Goal: Information Seeking & Learning: Find specific fact

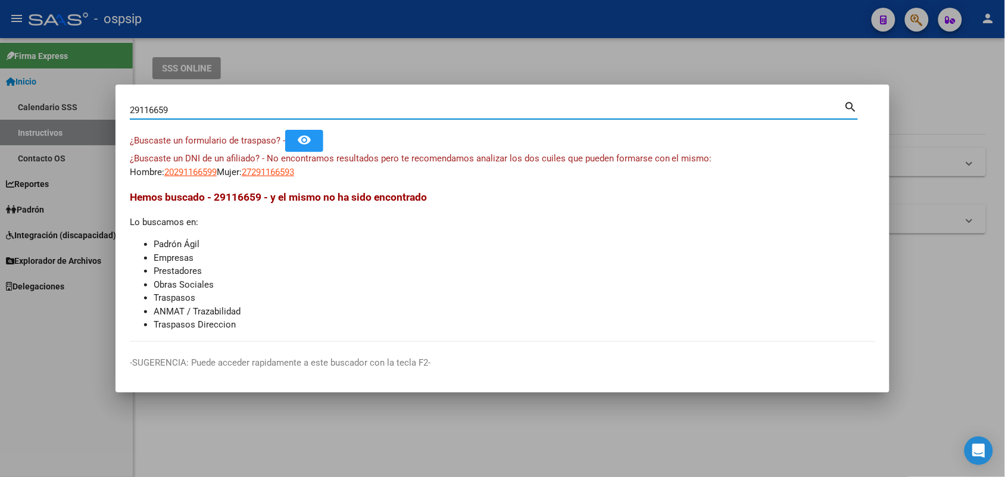
drag, startPoint x: 167, startPoint y: 114, endPoint x: 173, endPoint y: 114, distance: 6.0
click at [173, 114] on input "29116659" at bounding box center [487, 110] width 714 height 11
type input "29116656"
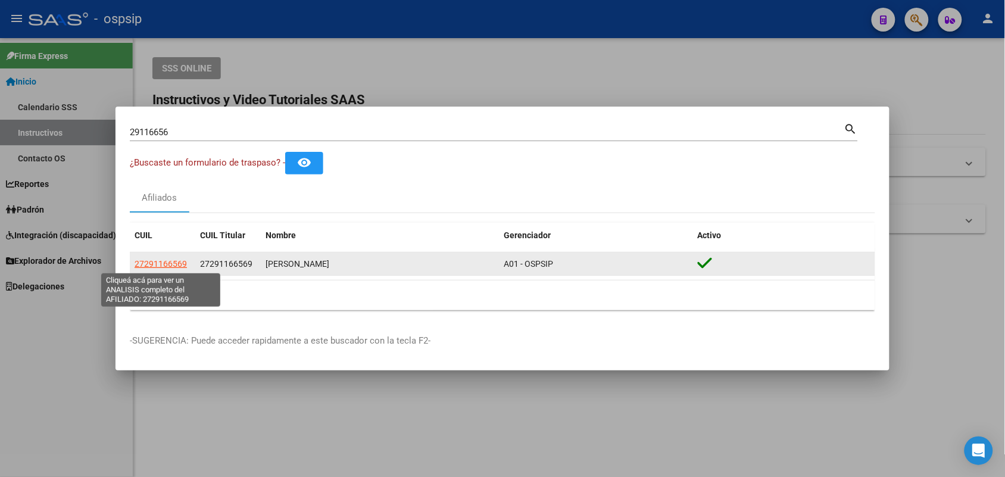
click at [168, 260] on span "27291166569" at bounding box center [161, 264] width 52 height 10
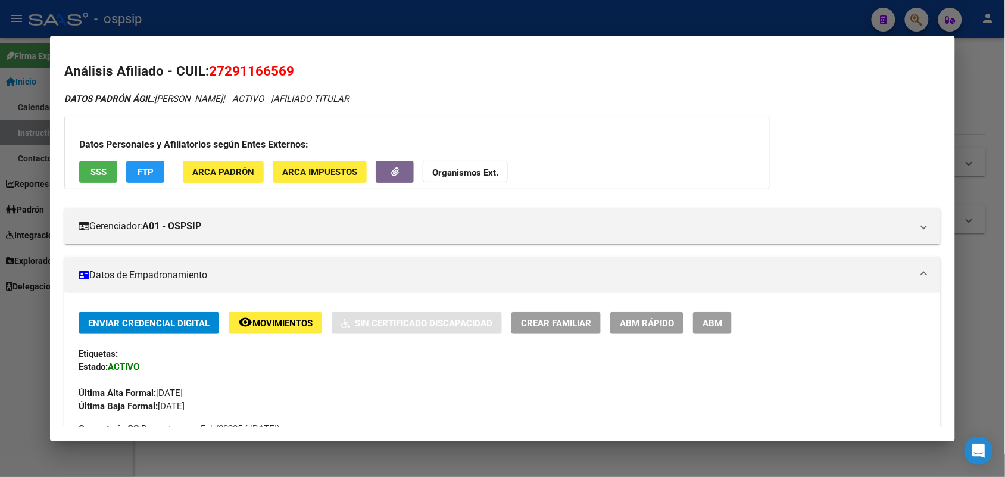
scroll to position [372, 0]
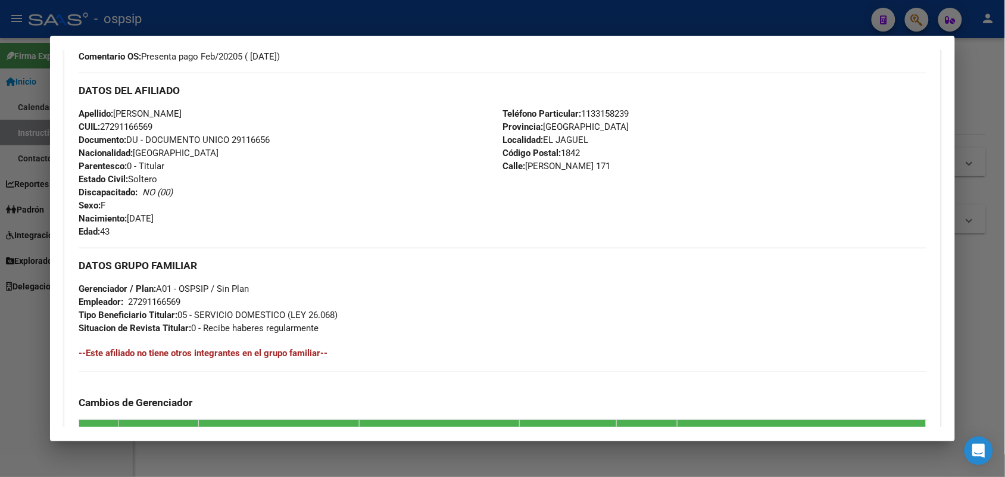
click at [249, 140] on span "Documento: DU - DOCUMENTO UNICO 29116656" at bounding box center [174, 140] width 191 height 11
copy span "29116656"
click at [0, 108] on div at bounding box center [502, 238] width 1005 height 477
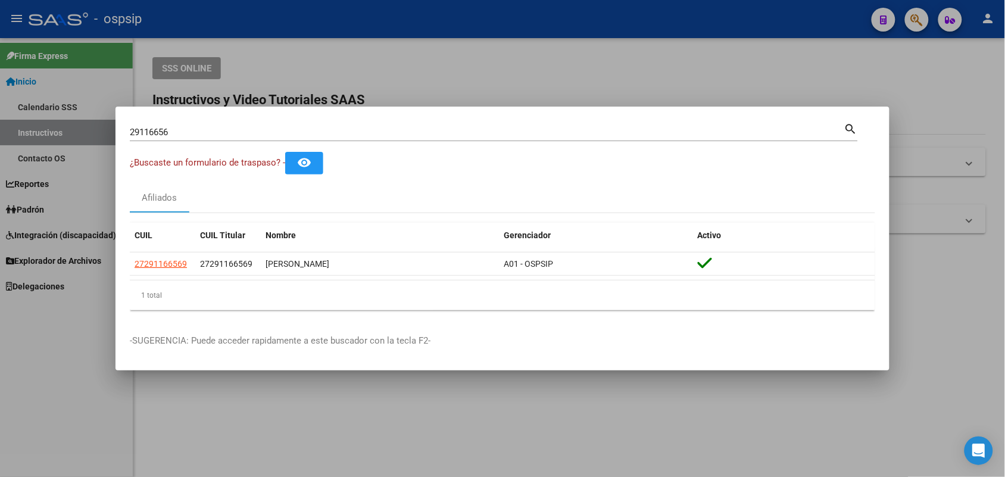
click at [271, 126] on div "29116656 Buscar (apellido, dni, [PERSON_NAME], [PERSON_NAME], cuit, obra social)" at bounding box center [487, 132] width 714 height 18
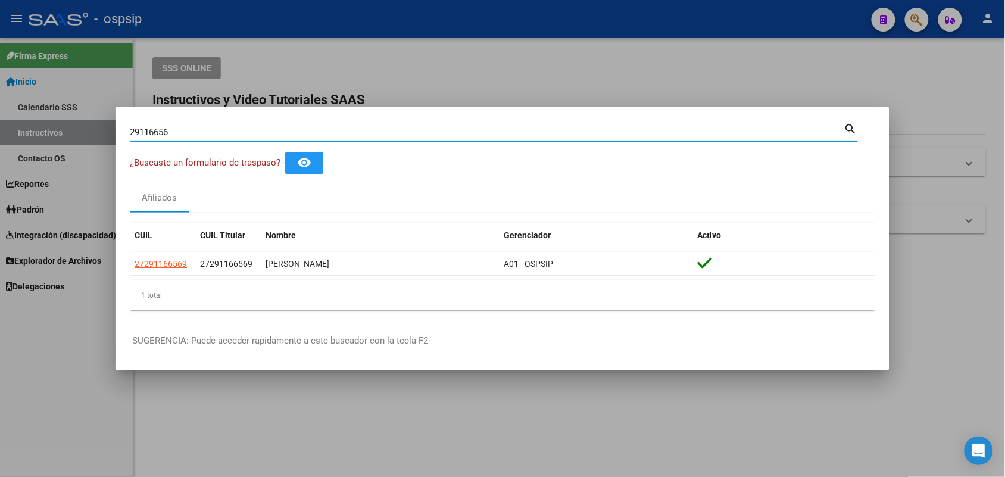
click at [271, 126] on div "29116656 Buscar (apellido, dni, [PERSON_NAME], [PERSON_NAME], cuit, obra social)" at bounding box center [487, 132] width 714 height 18
click at [270, 130] on input "29116656" at bounding box center [487, 132] width 714 height 11
type input "16668611"
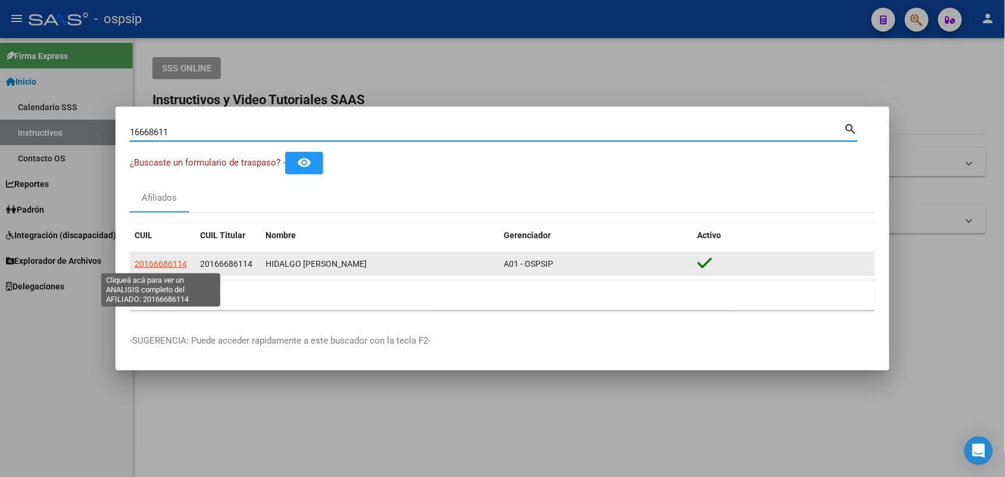
click at [183, 265] on span "20166686114" at bounding box center [161, 264] width 52 height 10
type textarea "20166686114"
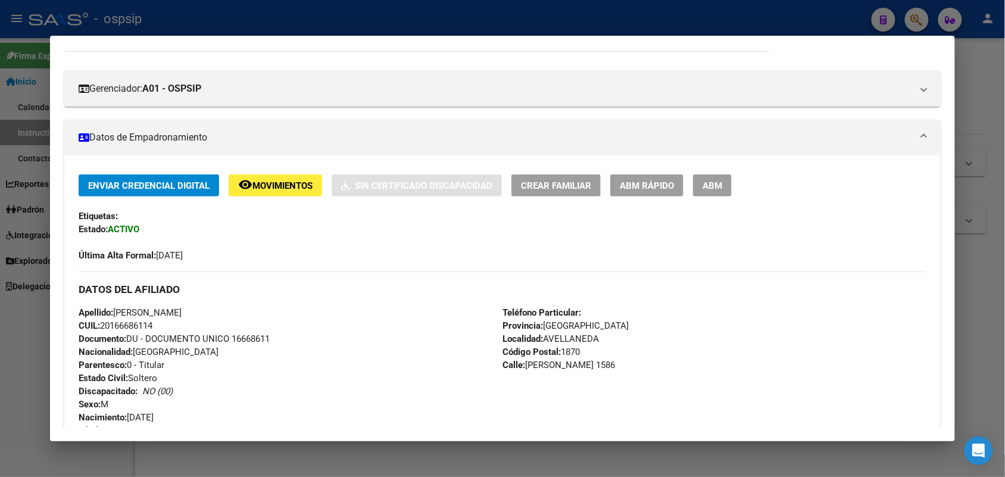
scroll to position [298, 0]
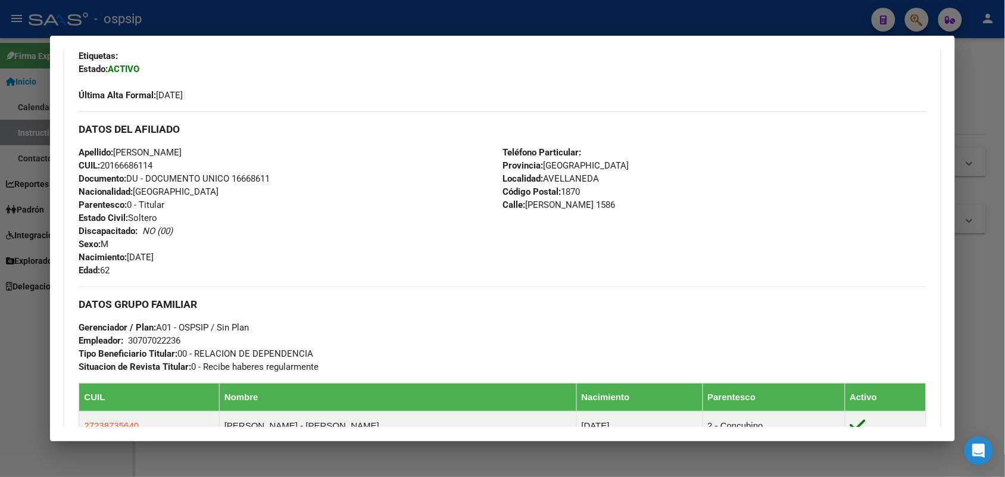
click at [256, 177] on span "Documento: DU - DOCUMENTO UNICO 16668611" at bounding box center [174, 178] width 191 height 11
copy span "16668611"
click at [247, 195] on div "Apellido: [PERSON_NAME]: 20166686114 Documento: DU - DOCUMENTO UNICO 16668611 N…" at bounding box center [291, 211] width 424 height 131
click at [495, 19] on div at bounding box center [502, 238] width 1005 height 477
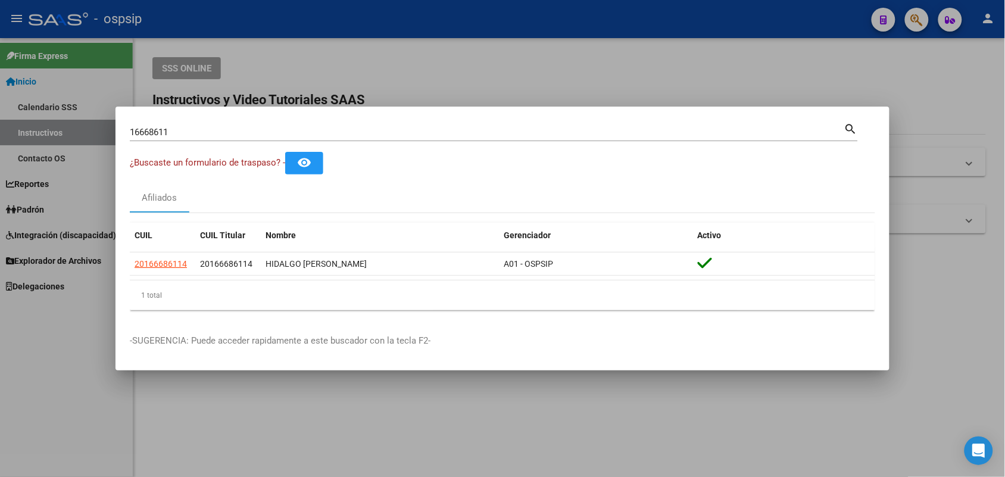
click at [0, 84] on div at bounding box center [502, 238] width 1005 height 477
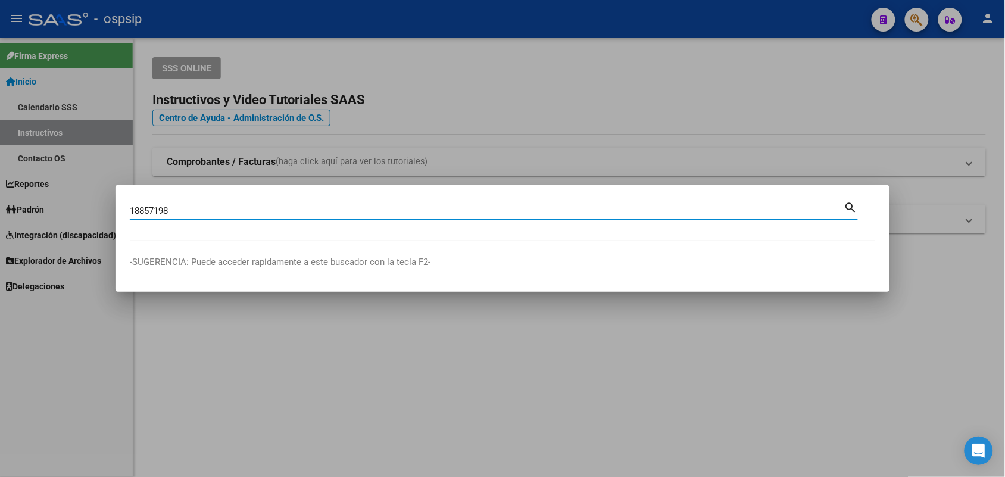
type input "18857198"
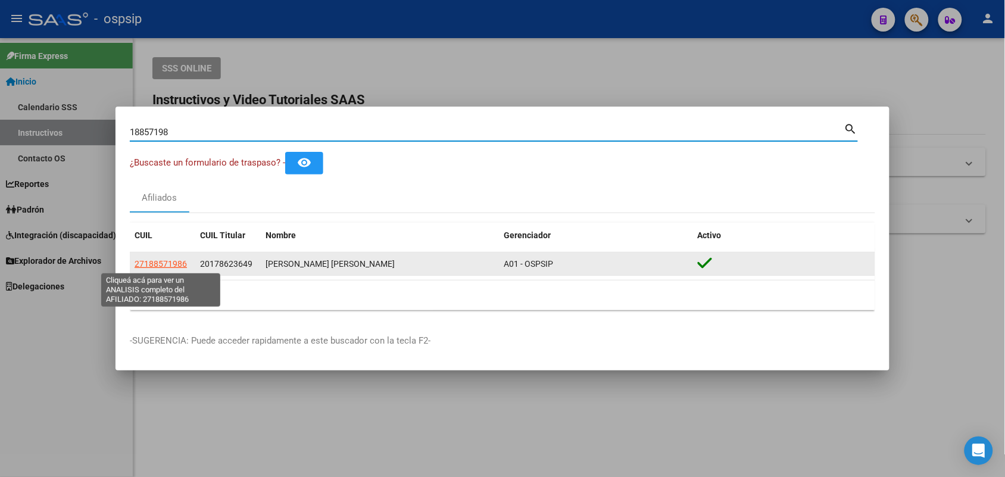
click at [154, 266] on span "27188571986" at bounding box center [161, 264] width 52 height 10
type textarea "27188571986"
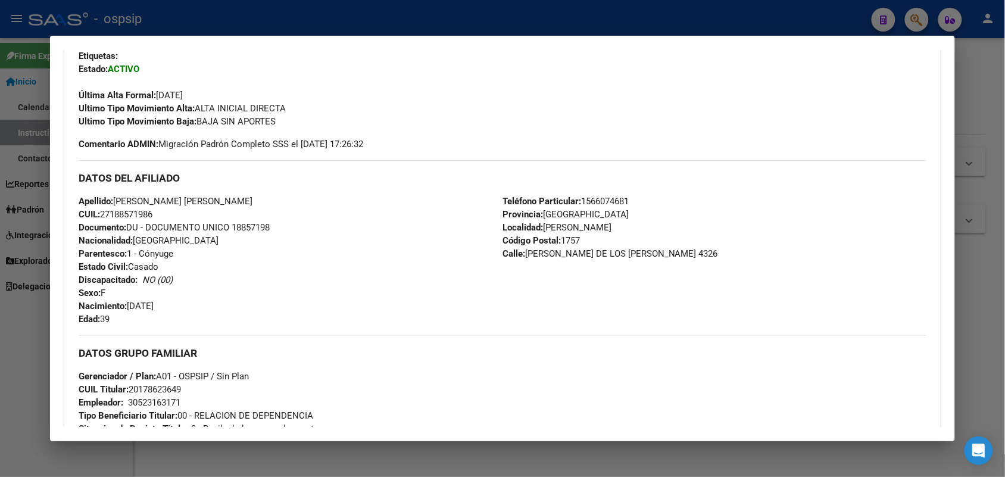
click at [237, 226] on span "Documento: DU - DOCUMENTO UNICO 18857198" at bounding box center [174, 227] width 191 height 11
copy span "18857198"
click at [245, 222] on span "Documento: DU - DOCUMENTO UNICO 18857198" at bounding box center [174, 227] width 191 height 11
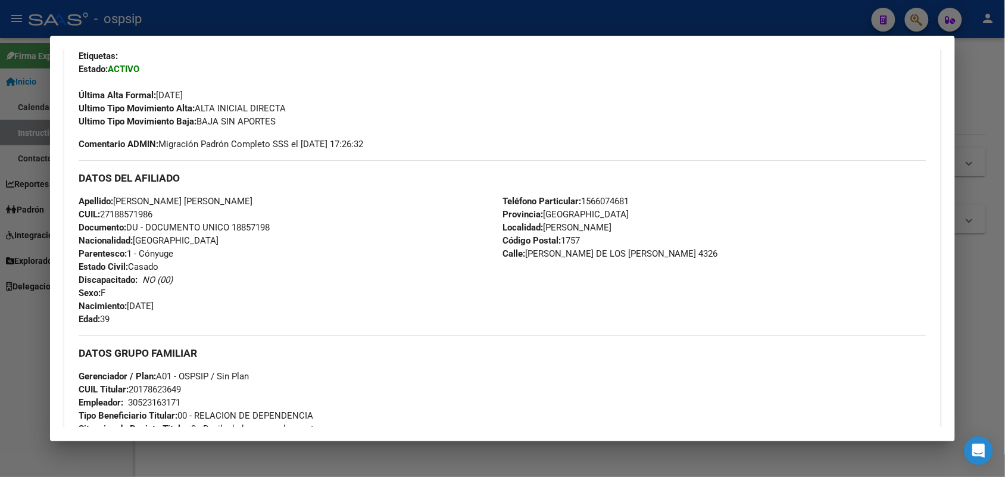
copy span "18857198"
click at [277, 234] on div "Apellido: [PERSON_NAME] [PERSON_NAME] CUIL: 27188571986 Documento: DU - DOCUMEN…" at bounding box center [291, 260] width 424 height 131
click at [263, 227] on span "Documento: DU - DOCUMENTO UNICO 18857198" at bounding box center [174, 227] width 191 height 11
copy span "18857198"
